Goal: Transaction & Acquisition: Purchase product/service

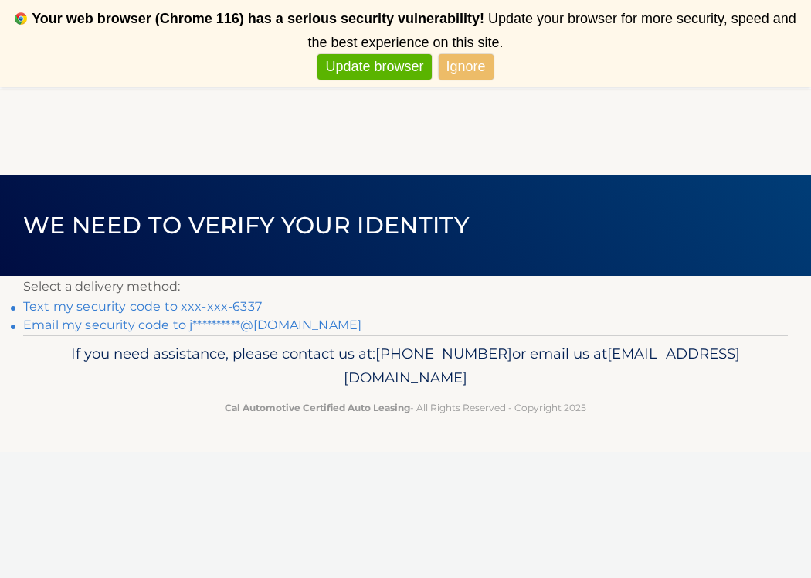
click at [225, 304] on link "Text my security code to xxx-xxx-6337" at bounding box center [142, 306] width 239 height 15
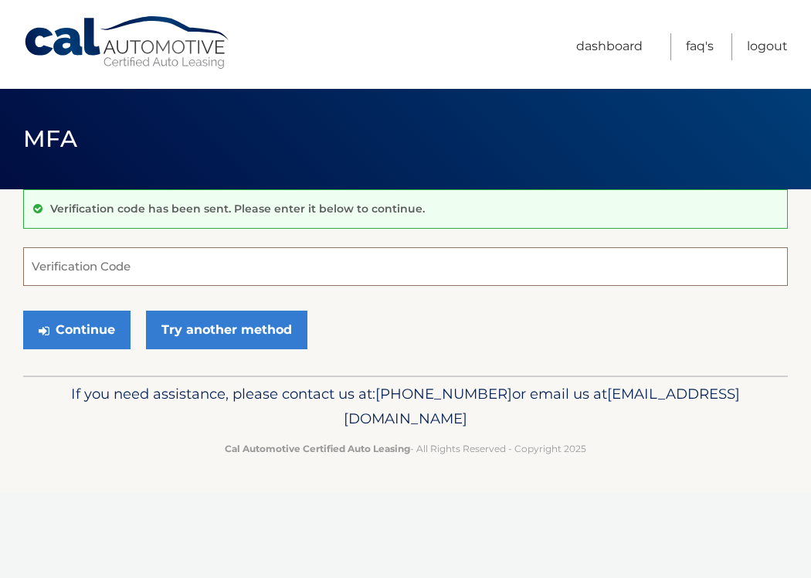
click at [83, 264] on input "Verification Code" at bounding box center [405, 266] width 765 height 39
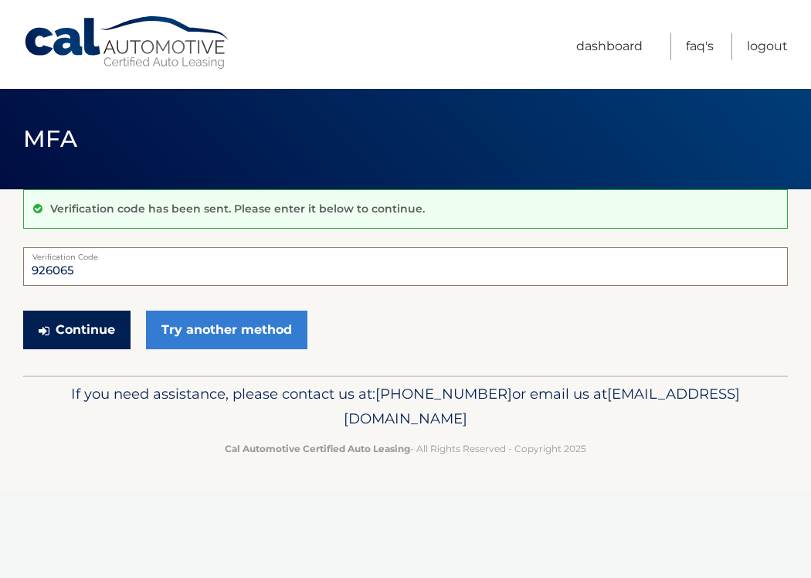
type input "926065"
click at [67, 334] on button "Continue" at bounding box center [76, 330] width 107 height 39
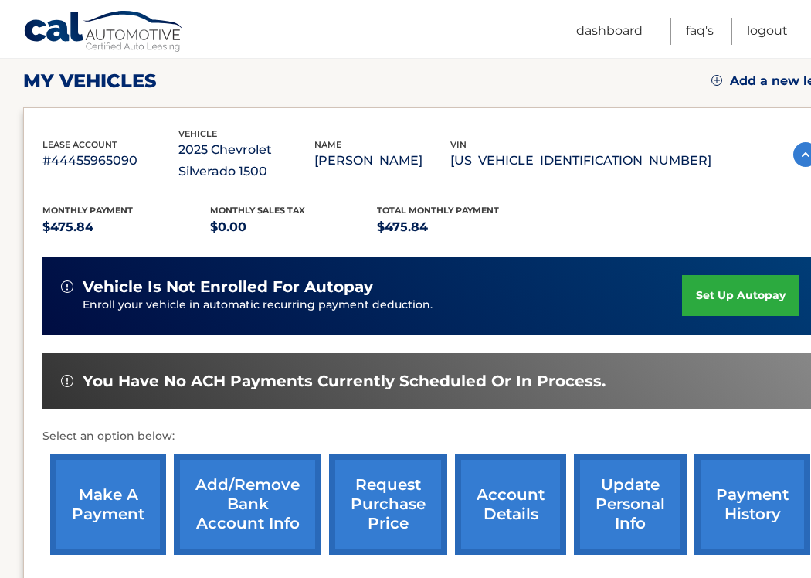
scroll to position [211, 0]
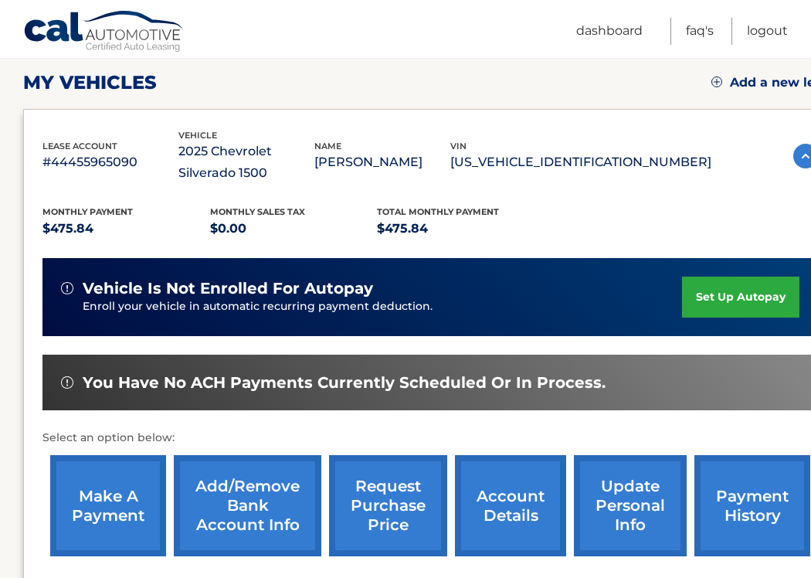
click at [114, 506] on link "make a payment" at bounding box center [108, 505] width 116 height 101
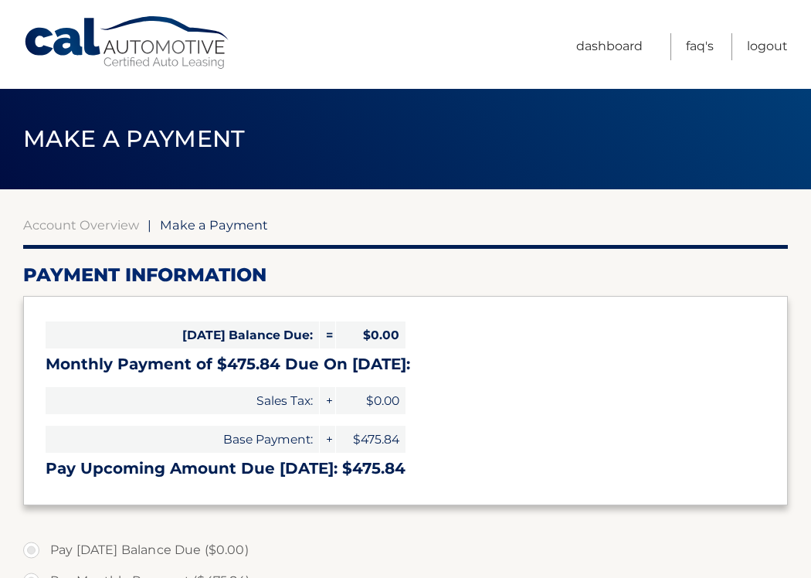
select select "ZjYyMTA2YTYtMzNmZi00N2NjLWFkZWMtMmU2ZTdmYTY0MGRh"
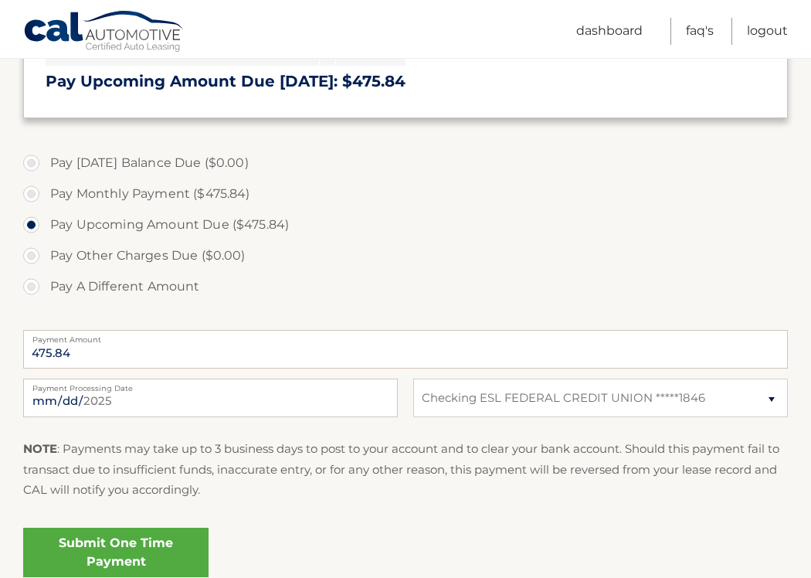
scroll to position [389, 0]
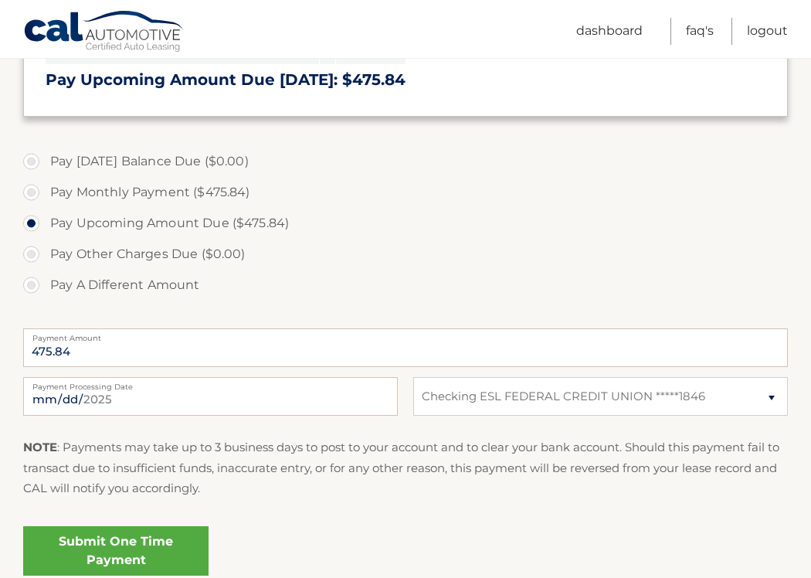
click at [132, 546] on link "Submit One Time Payment" at bounding box center [115, 550] width 185 height 49
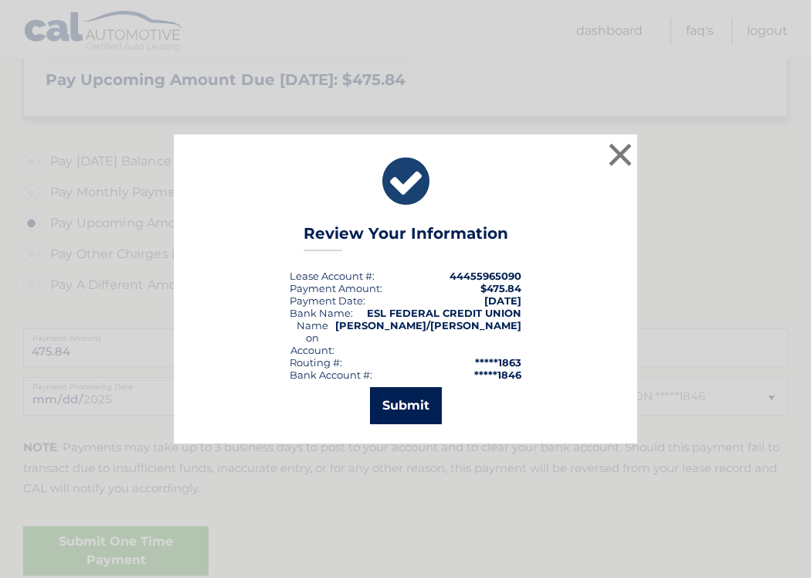
click at [411, 401] on button "Submit" at bounding box center [406, 405] width 72 height 37
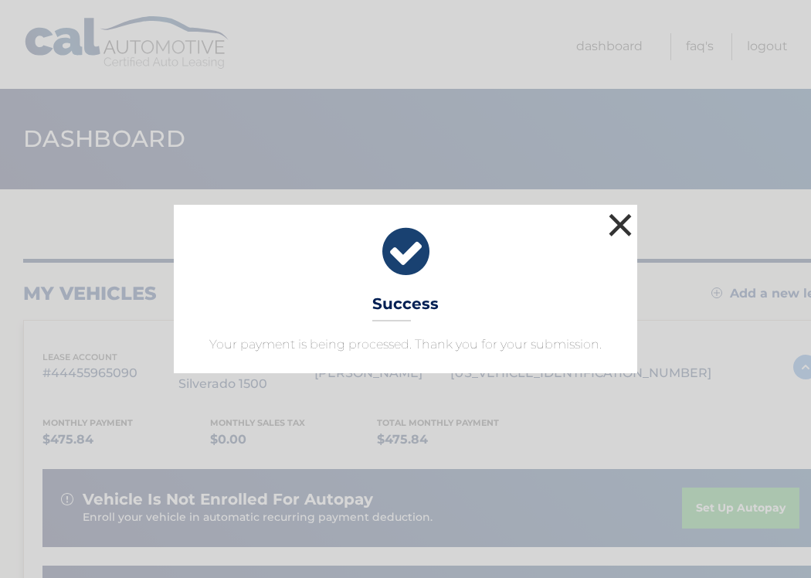
click at [624, 226] on button "×" at bounding box center [620, 224] width 31 height 31
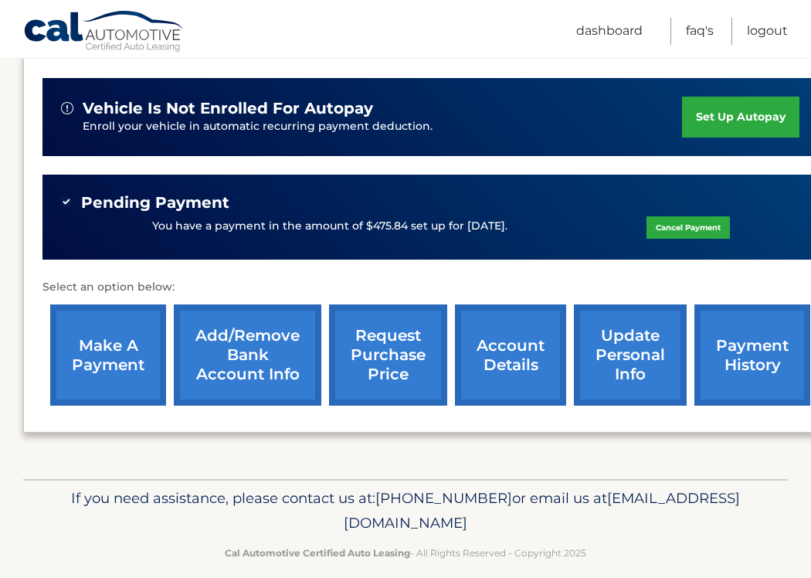
scroll to position [392, 0]
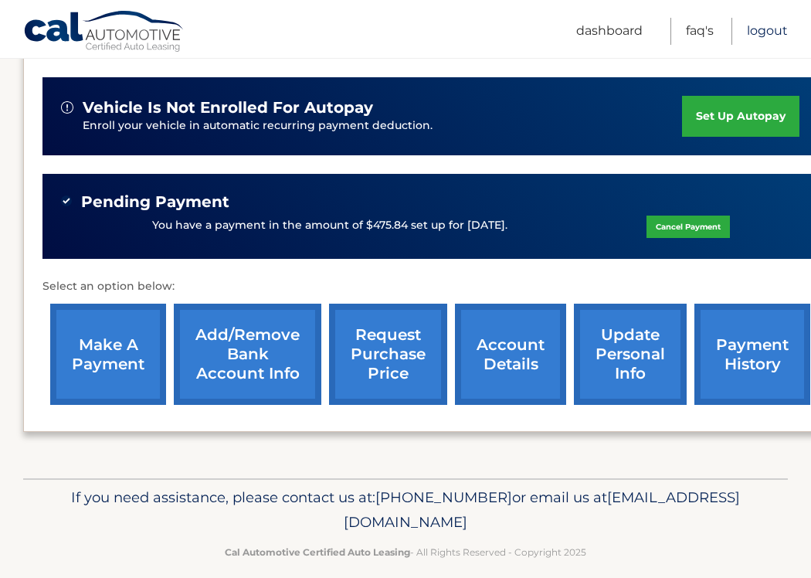
click at [757, 31] on link "Logout" at bounding box center [767, 31] width 41 height 27
